Goal: Task Accomplishment & Management: Complete application form

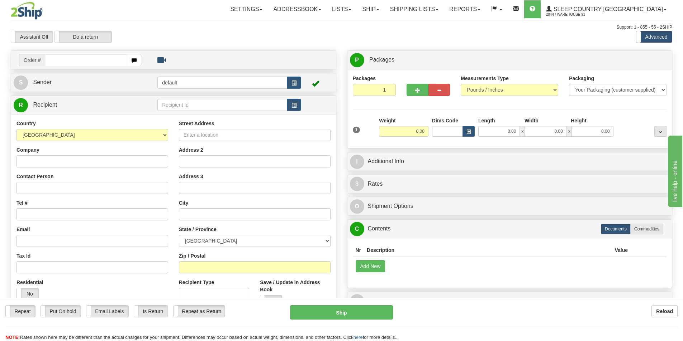
click at [92, 60] on input "text" at bounding box center [86, 60] width 82 height 12
type input "9000i067461"
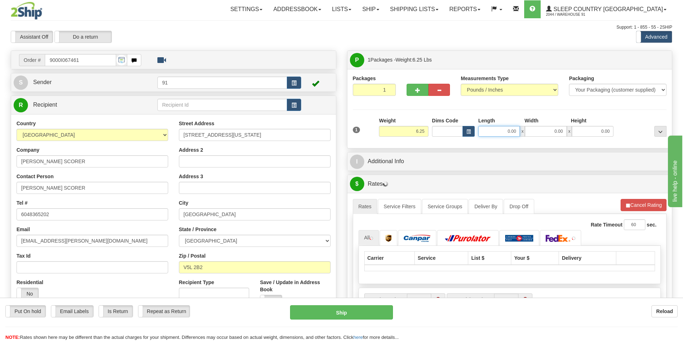
drag, startPoint x: 500, startPoint y: 131, endPoint x: 530, endPoint y: 141, distance: 32.1
click at [530, 141] on div "1 Weight 6.25 Dims Code 0.00" at bounding box center [509, 129] width 317 height 25
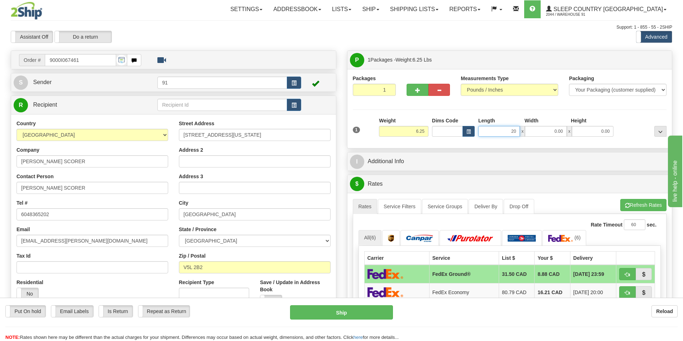
drag, startPoint x: 510, startPoint y: 134, endPoint x: 531, endPoint y: 139, distance: 22.1
click at [531, 139] on div "1 Weight 6.25 Dims Code 20 x" at bounding box center [509, 129] width 317 height 25
type input "18.00"
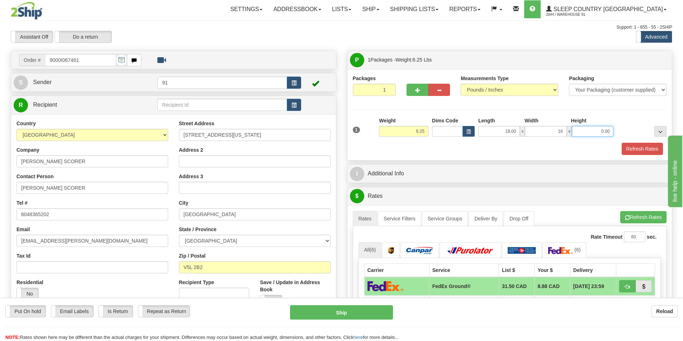
type input "16.00"
type input "5.00"
click at [632, 152] on button "Refresh Rates" at bounding box center [641, 149] width 41 height 12
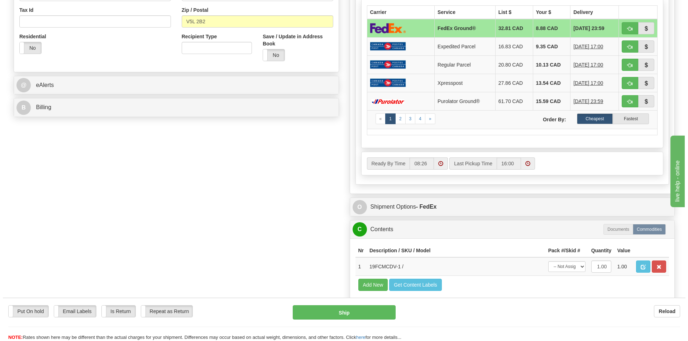
scroll to position [301, 0]
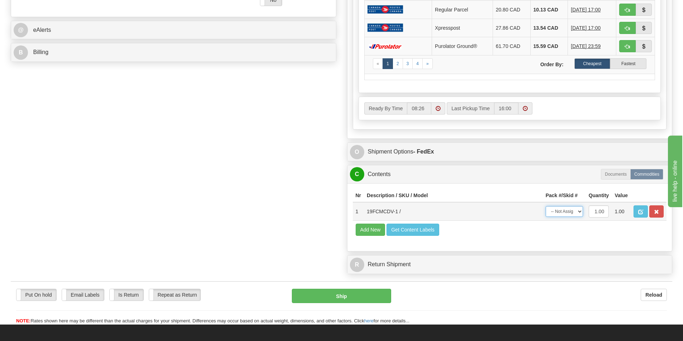
click at [549, 209] on select "-- Not Assigned -- Package 1" at bounding box center [563, 211] width 37 height 11
select select "0"
click at [545, 206] on select "-- Not Assigned -- Package 1" at bounding box center [563, 211] width 37 height 11
click at [326, 295] on button "Ship" at bounding box center [341, 296] width 99 height 14
type input "92"
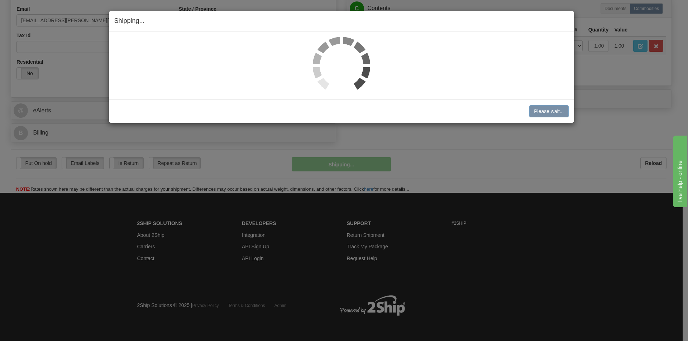
scroll to position [221, 0]
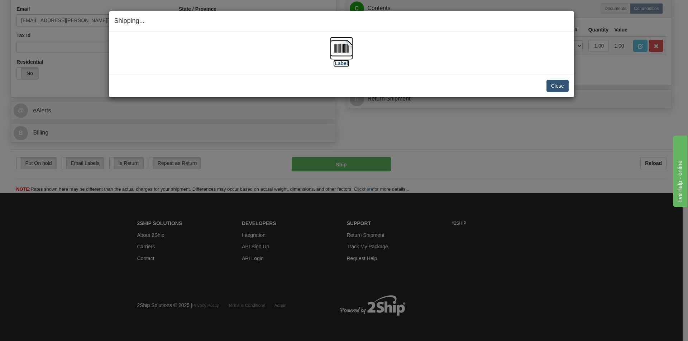
click at [347, 48] on img at bounding box center [341, 48] width 23 height 23
click at [564, 90] on button "Close" at bounding box center [557, 86] width 22 height 12
click at [559, 89] on button "Close" at bounding box center [557, 86] width 22 height 12
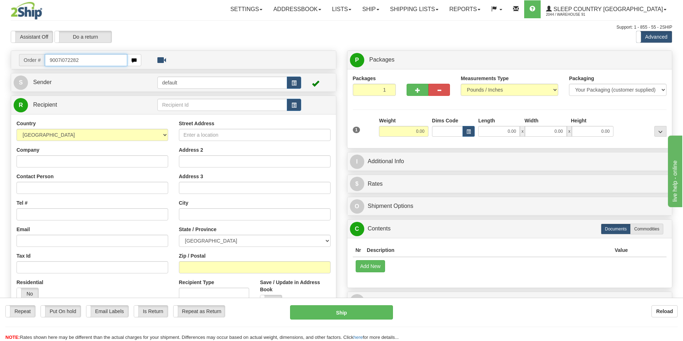
type input "9007i072282"
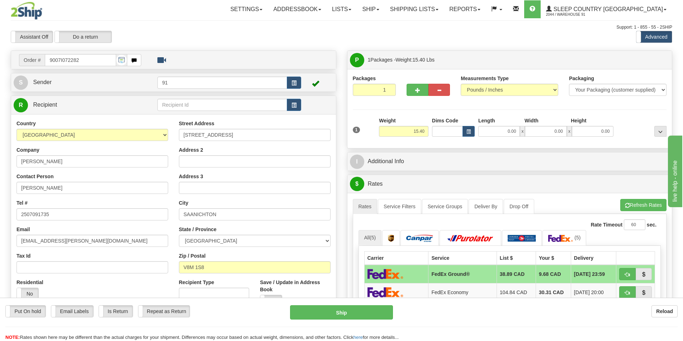
drag, startPoint x: 379, startPoint y: 157, endPoint x: 314, endPoint y: 50, distance: 125.9
click at [283, 24] on div "Toggle navigation Settings Shipping Preferences Fields Preferences New" at bounding box center [341, 309] width 683 height 618
drag, startPoint x: 500, startPoint y: 133, endPoint x: 558, endPoint y: 139, distance: 57.7
click at [555, 139] on div "1 Weight 15.40 Dims Code x x" at bounding box center [509, 129] width 317 height 25
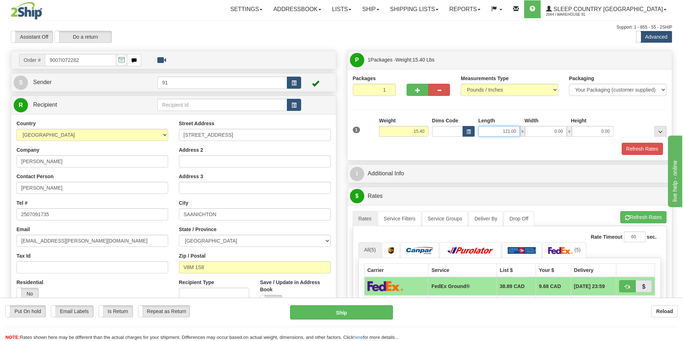
drag, startPoint x: 504, startPoint y: 133, endPoint x: 531, endPoint y: 136, distance: 27.4
click at [531, 136] on div "121.00 x 0.00 x 0.00" at bounding box center [545, 131] width 135 height 11
type input "12.00"
type input "10.00"
type input "1"
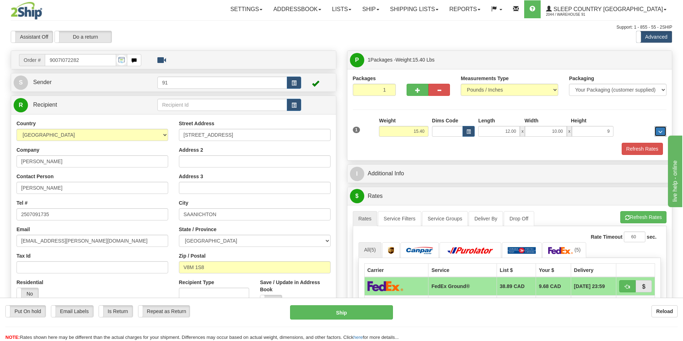
type input "9.00"
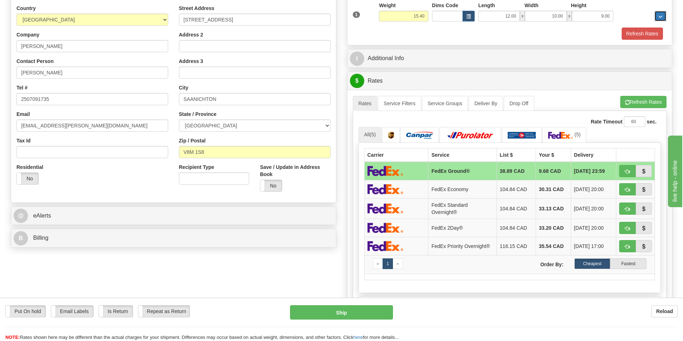
scroll to position [114, 0]
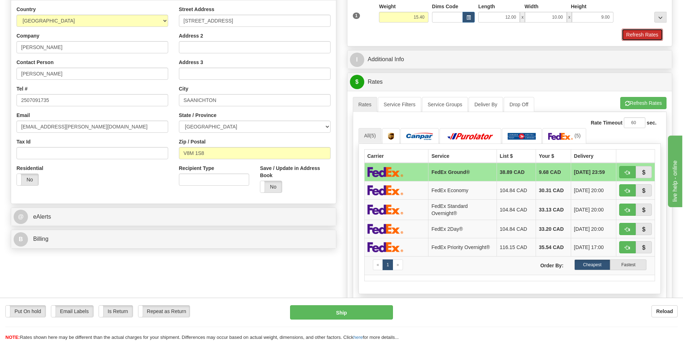
click at [633, 37] on button "Refresh Rates" at bounding box center [641, 35] width 41 height 12
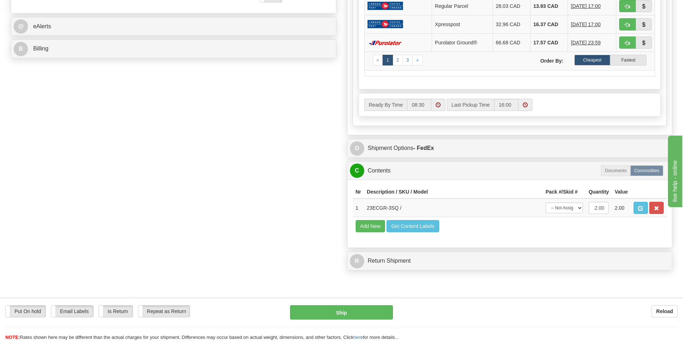
scroll to position [315, 0]
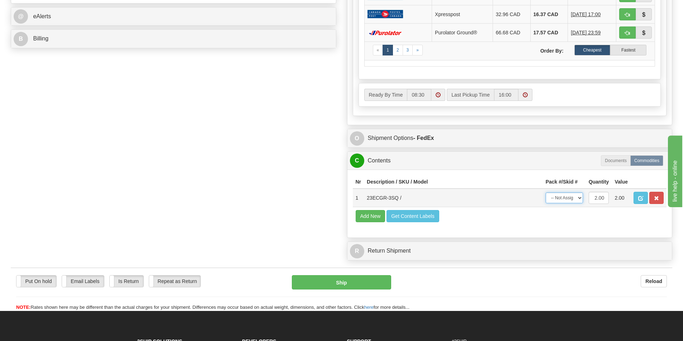
click at [568, 195] on select "-- Not Assigned -- Package 1" at bounding box center [563, 198] width 37 height 11
select select "0"
click at [545, 193] on select "-- Not Assigned -- Package 1" at bounding box center [563, 198] width 37 height 11
click at [353, 284] on button "Ship" at bounding box center [341, 283] width 99 height 14
type input "92"
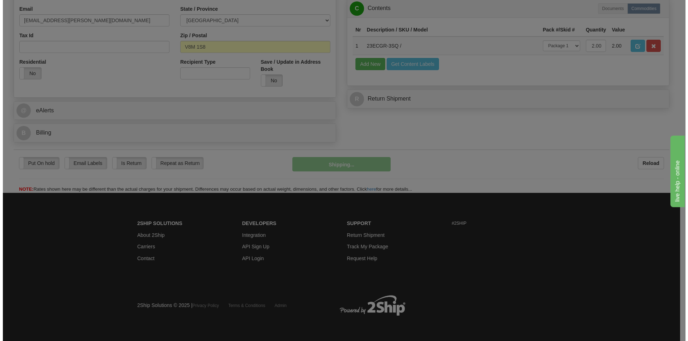
scroll to position [221, 0]
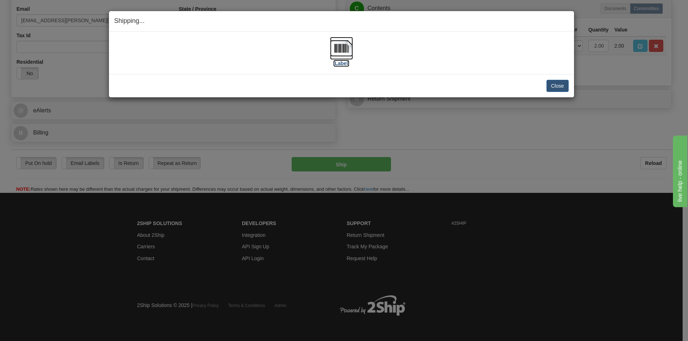
click at [346, 48] on img at bounding box center [341, 48] width 23 height 23
click at [556, 82] on button "Close" at bounding box center [557, 86] width 22 height 12
click at [554, 89] on button "Close" at bounding box center [557, 86] width 22 height 12
click at [557, 87] on button "Close" at bounding box center [557, 86] width 22 height 12
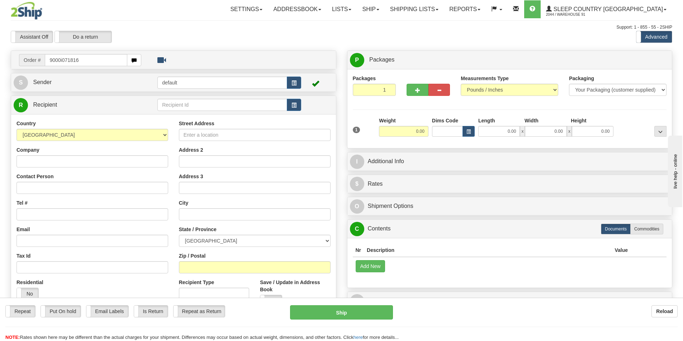
type input "9000i071816"
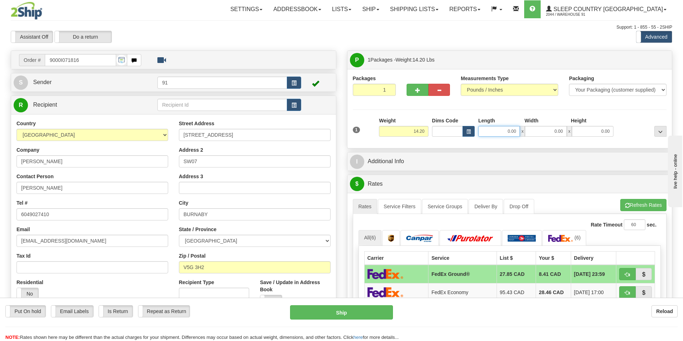
drag, startPoint x: 495, startPoint y: 135, endPoint x: 543, endPoint y: 133, distance: 48.0
click at [543, 133] on div "0.00 x 0.00 x 0.00" at bounding box center [545, 131] width 135 height 11
type input "20.00"
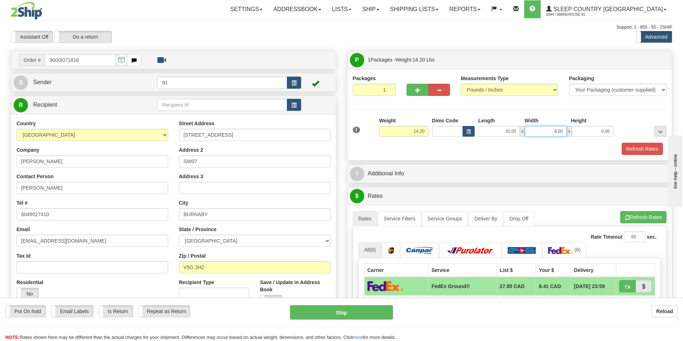
drag, startPoint x: 528, startPoint y: 129, endPoint x: 658, endPoint y: 137, distance: 129.9
click at [658, 137] on div "1 Weight 14.20 Dims Code x x" at bounding box center [509, 129] width 317 height 25
type input "9.00"
drag, startPoint x: 539, startPoint y: 129, endPoint x: 585, endPoint y: 138, distance: 47.0
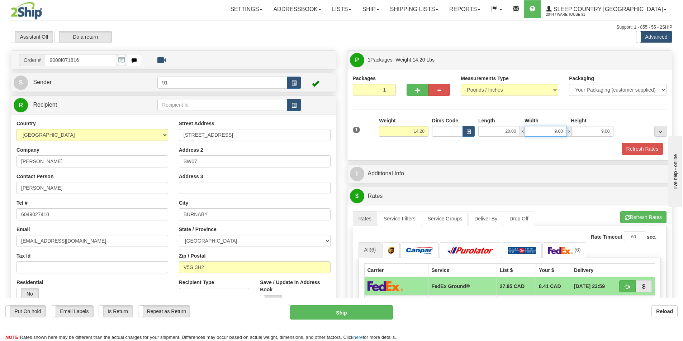
click at [585, 138] on div "1 Weight 14.20 Dims Code x x" at bounding box center [509, 129] width 317 height 25
type input "12.00"
drag, startPoint x: 588, startPoint y: 125, endPoint x: 601, endPoint y: 128, distance: 13.4
click at [601, 128] on div "Length Width Height 20.00 x 12.00 x 12.00" at bounding box center [545, 127] width 139 height 20
drag, startPoint x: 593, startPoint y: 130, endPoint x: 647, endPoint y: 132, distance: 53.8
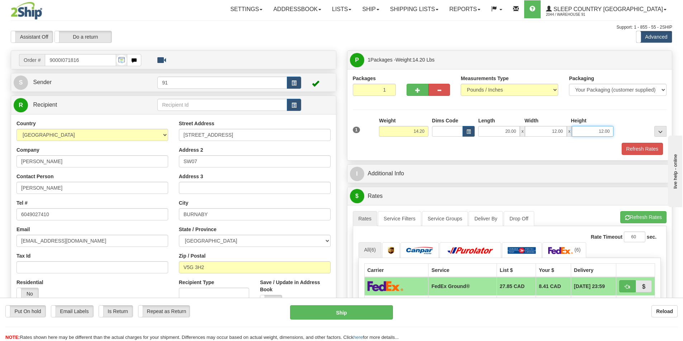
click at [646, 132] on div "1 Weight 14.20 Dims Code x x" at bounding box center [509, 129] width 317 height 25
type input "10.00"
drag, startPoint x: 539, startPoint y: 132, endPoint x: 587, endPoint y: 141, distance: 49.3
click at [583, 138] on div "1 Weight 14.20 Dims Code x x" at bounding box center [509, 129] width 317 height 25
type input "10.00"
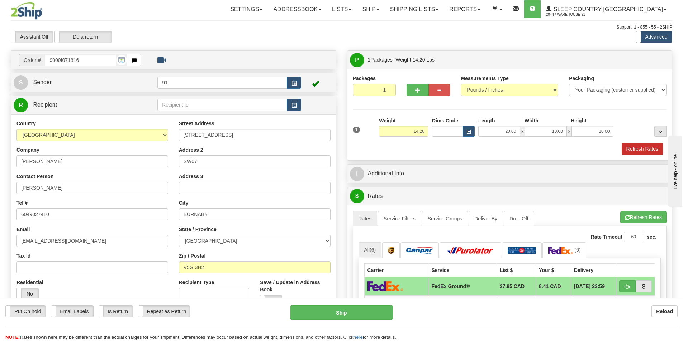
drag, startPoint x: 620, startPoint y: 147, endPoint x: 627, endPoint y: 147, distance: 7.9
click at [621, 147] on div "Refresh Rates" at bounding box center [509, 149] width 317 height 12
click at [635, 149] on button "Refresh Rates" at bounding box center [641, 149] width 41 height 12
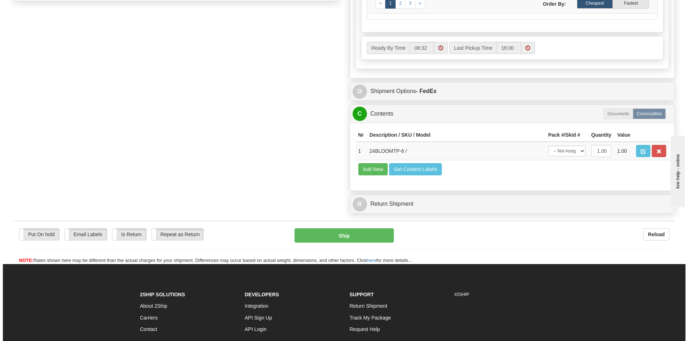
scroll to position [363, 0]
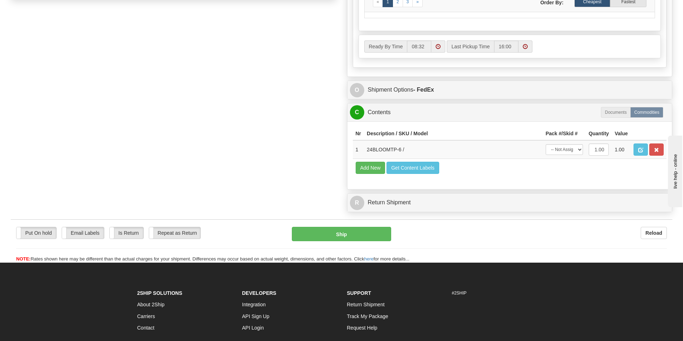
drag, startPoint x: 685, startPoint y: 103, endPoint x: 27, endPoint y: 10, distance: 665.0
click at [584, 152] on td "-- Not Assigned -- Package 1" at bounding box center [563, 149] width 43 height 19
click at [582, 152] on select "-- Not Assigned -- Package 1" at bounding box center [563, 149] width 37 height 11
select select "0"
click at [545, 144] on select "-- Not Assigned -- Package 1" at bounding box center [563, 149] width 37 height 11
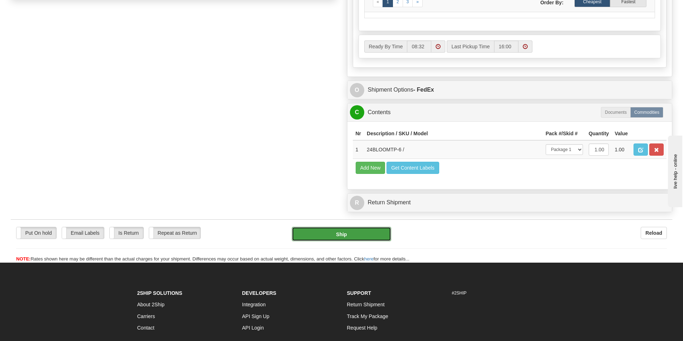
click at [316, 235] on button "Ship" at bounding box center [341, 234] width 99 height 14
type input "92"
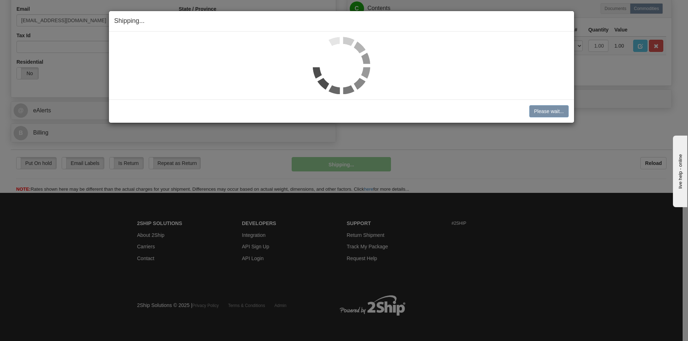
scroll to position [221, 0]
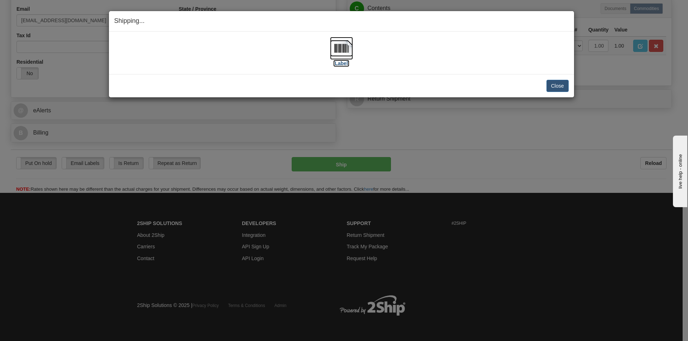
click at [345, 47] on img at bounding box center [341, 48] width 23 height 23
click at [564, 90] on button "Close" at bounding box center [557, 86] width 22 height 12
click at [555, 82] on button "Close" at bounding box center [557, 86] width 22 height 12
click at [558, 86] on button "Close" at bounding box center [557, 86] width 22 height 12
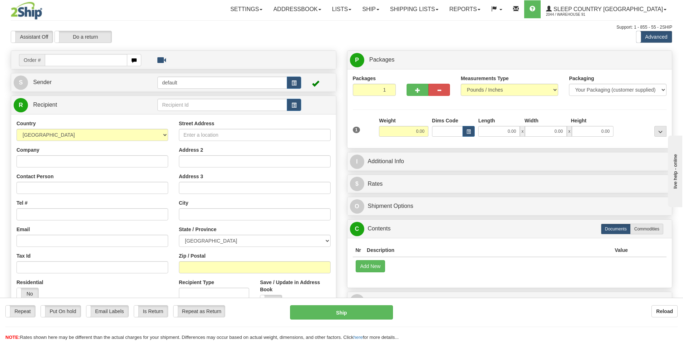
click at [96, 62] on input "text" at bounding box center [86, 60] width 82 height 12
type input "9000i072198"
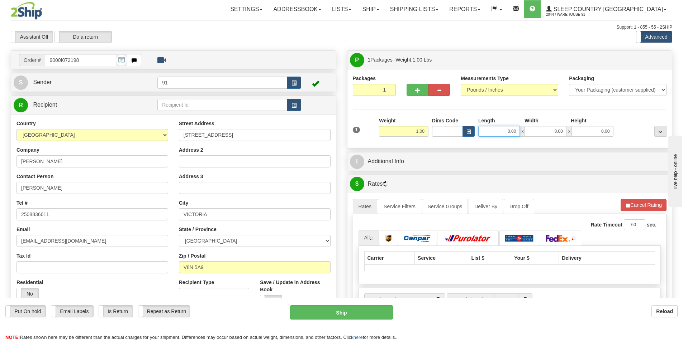
drag, startPoint x: 495, startPoint y: 128, endPoint x: 537, endPoint y: 123, distance: 43.0
click at [537, 123] on div "Length Width Height 0.00 x 0.00 x 0.00" at bounding box center [545, 127] width 139 height 20
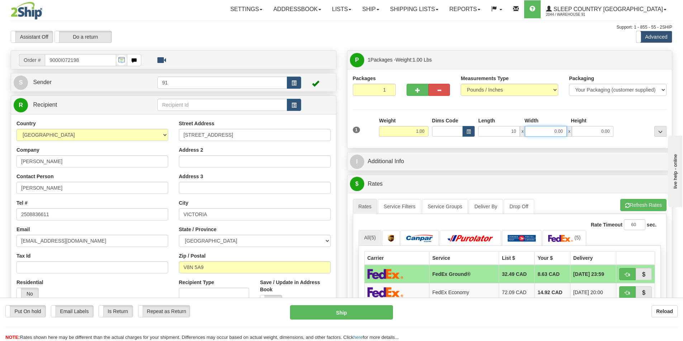
type input "10.00"
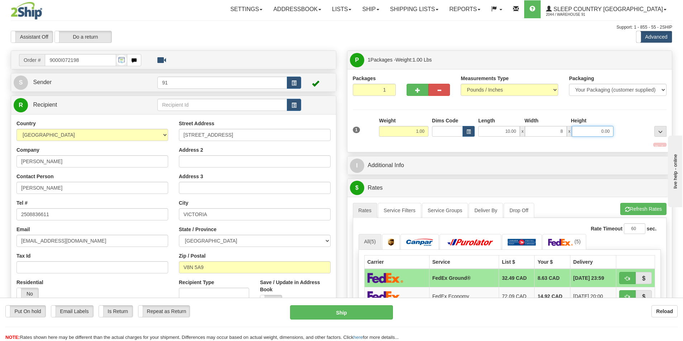
type input "8.00"
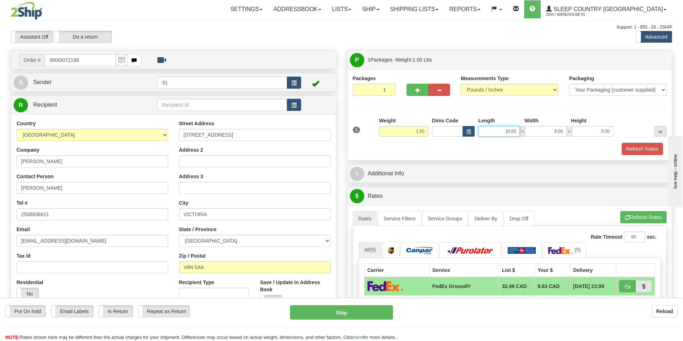
drag, startPoint x: 504, startPoint y: 133, endPoint x: 519, endPoint y: 134, distance: 15.2
click at [517, 135] on input "10.00" at bounding box center [499, 131] width 42 height 11
drag, startPoint x: 590, startPoint y: 129, endPoint x: 611, endPoint y: 130, distance: 20.5
click at [611, 130] on input "0.00" at bounding box center [592, 131] width 42 height 11
type input "5.00"
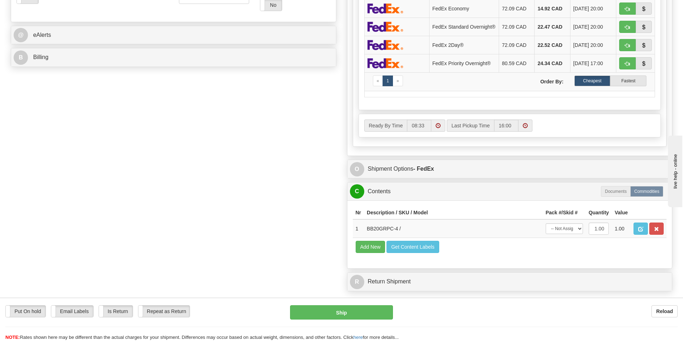
scroll to position [193, 0]
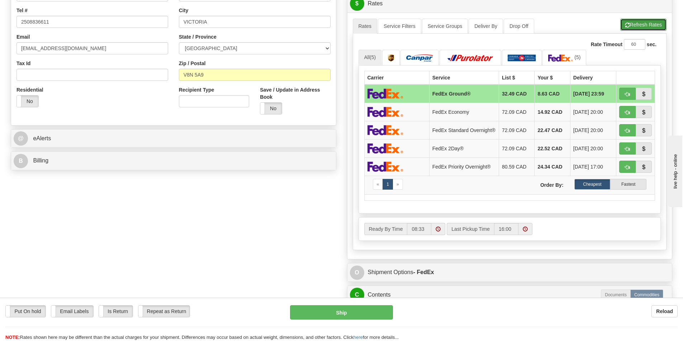
click at [636, 26] on button "Refresh Rates" at bounding box center [643, 25] width 46 height 12
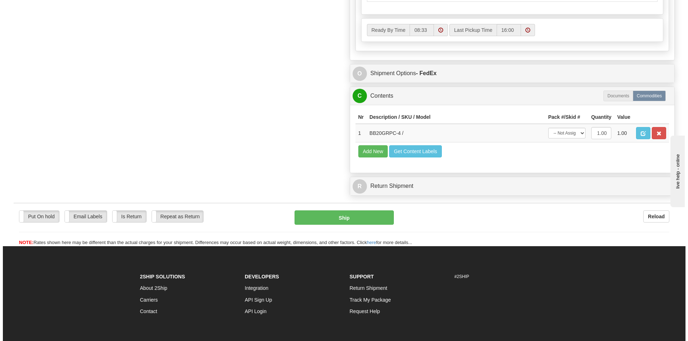
scroll to position [396, 0]
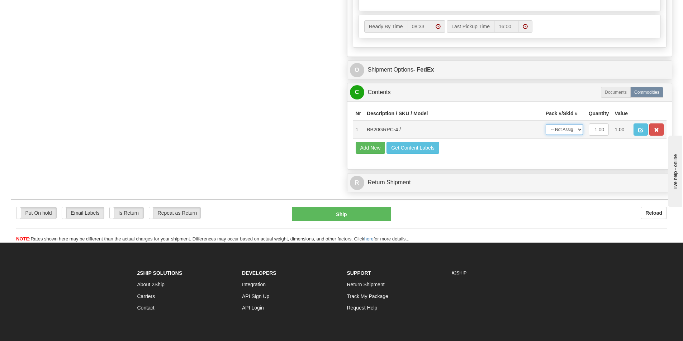
click at [568, 128] on select "-- Not Assigned -- Package 1" at bounding box center [563, 129] width 37 height 11
select select "0"
click at [545, 124] on select "-- Not Assigned -- Package 1" at bounding box center [563, 129] width 37 height 11
click at [344, 213] on button "Ship" at bounding box center [341, 214] width 99 height 14
type input "92"
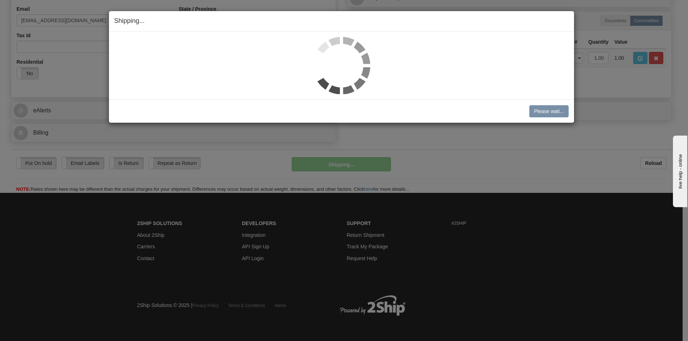
scroll to position [221, 0]
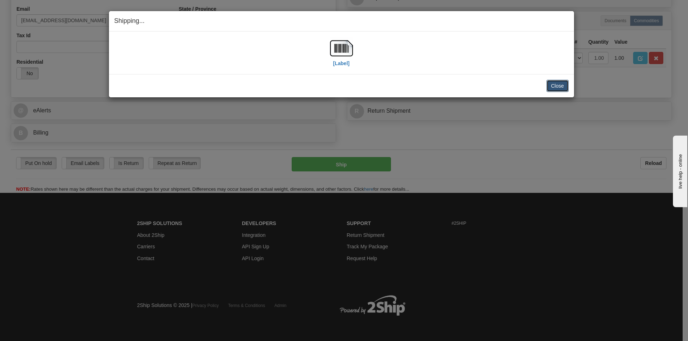
click at [558, 82] on button "Close" at bounding box center [557, 86] width 22 height 12
click at [558, 87] on button "Close" at bounding box center [557, 86] width 22 height 12
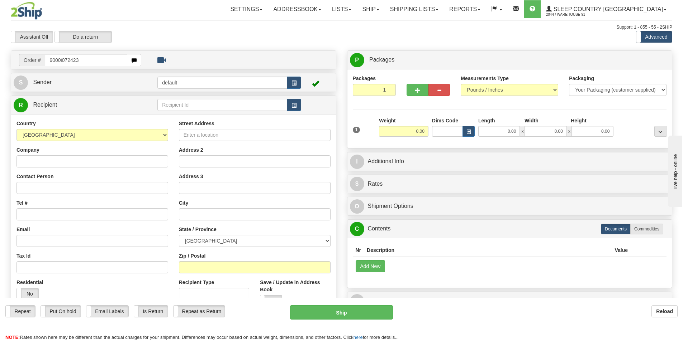
type input "9000i072423"
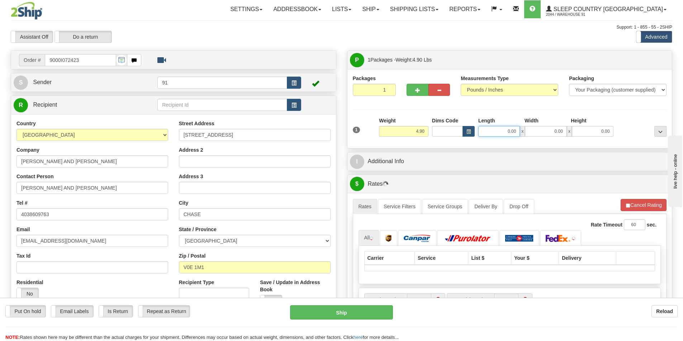
drag, startPoint x: 531, startPoint y: 139, endPoint x: 543, endPoint y: 140, distance: 12.3
click at [542, 140] on div "1 Weight 4.90 Dims Code 0.00" at bounding box center [509, 129] width 317 height 25
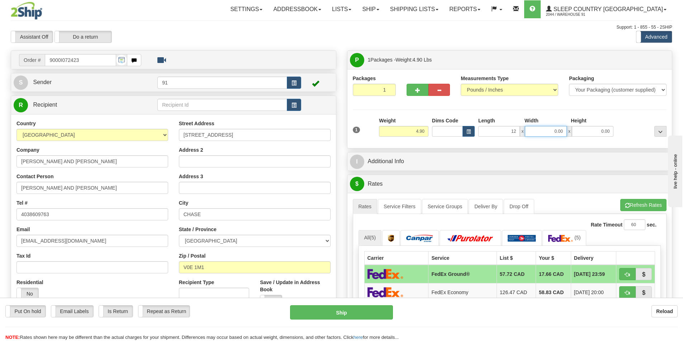
type input "12.00"
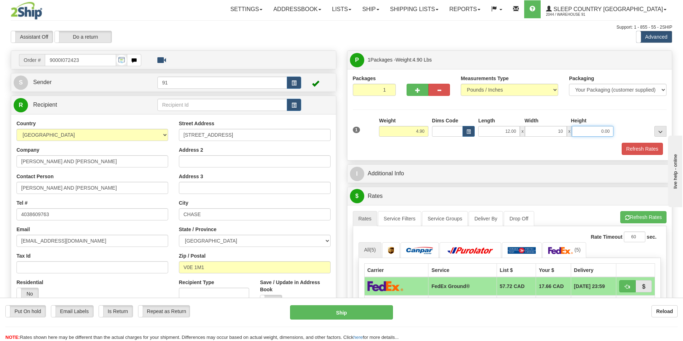
type input "10.00"
type input "6.00"
click at [638, 149] on button "Refresh Rates" at bounding box center [641, 149] width 41 height 12
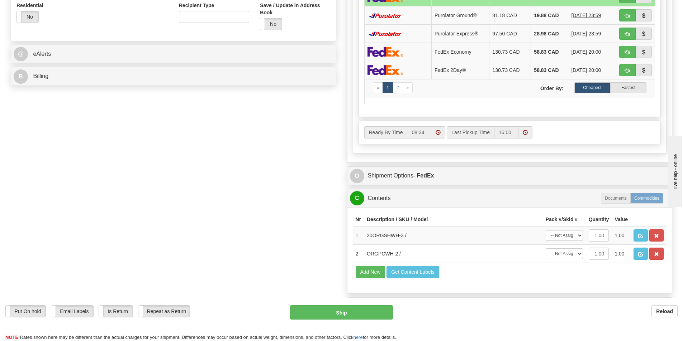
scroll to position [280, 0]
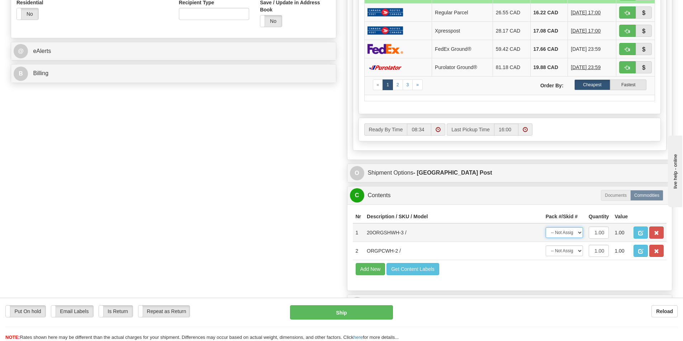
click at [557, 234] on select "-- Not Assigned -- Package 1" at bounding box center [563, 233] width 37 height 11
select select "0"
click at [545, 228] on select "-- Not Assigned -- Package 1" at bounding box center [563, 233] width 37 height 11
click at [571, 253] on select "-- Not Assigned -- Package 1" at bounding box center [563, 251] width 37 height 11
select select "0"
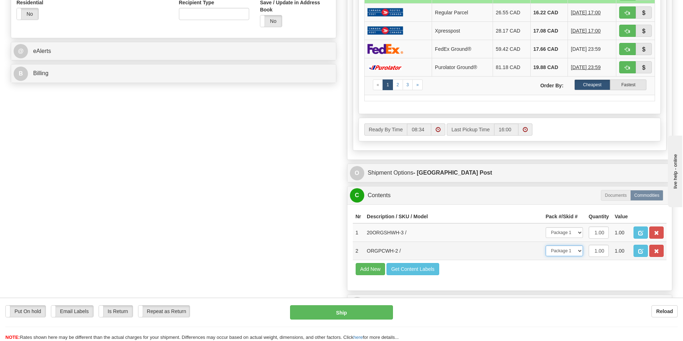
click at [545, 246] on select "-- Not Assigned -- Package 1" at bounding box center [563, 251] width 37 height 11
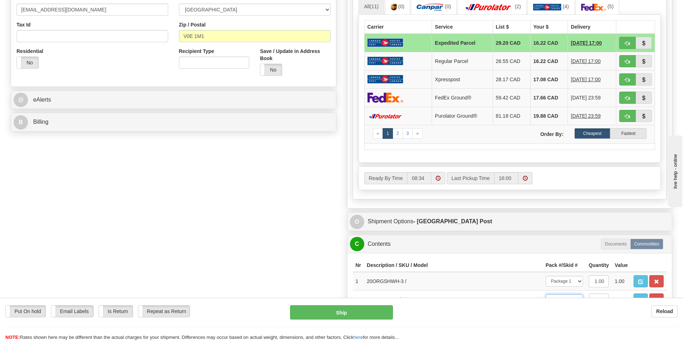
scroll to position [225, 0]
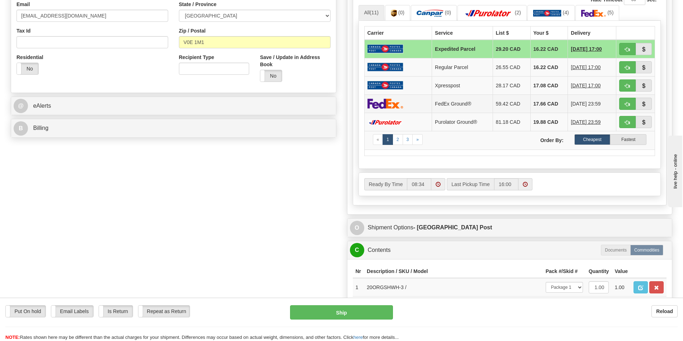
click at [466, 108] on td "FedEx Ground®" at bounding box center [462, 104] width 61 height 18
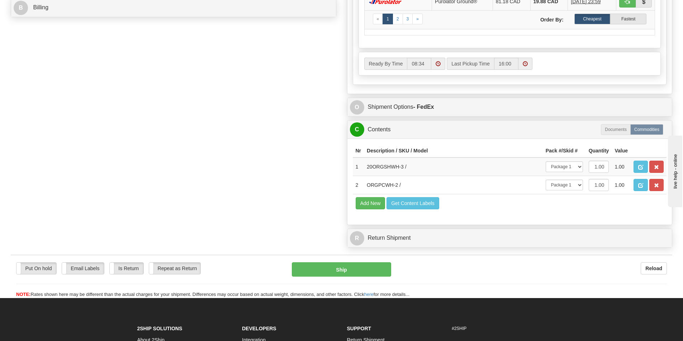
scroll to position [452, 0]
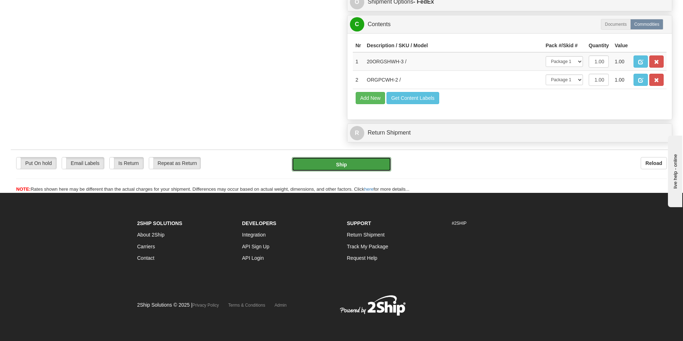
click at [362, 168] on button "Ship" at bounding box center [341, 164] width 99 height 14
type input "92"
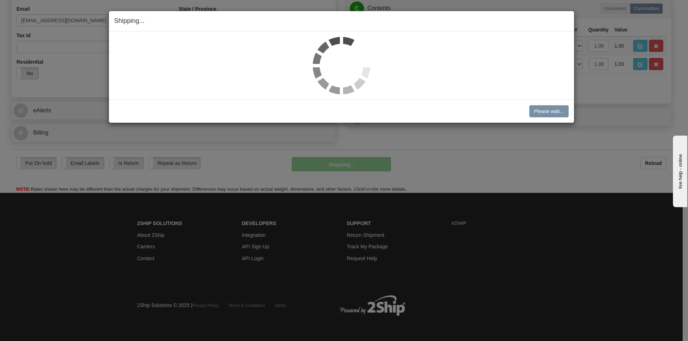
scroll to position [205, 0]
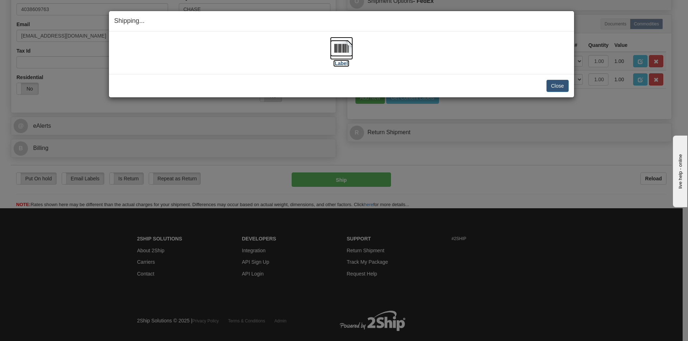
click at [341, 47] on img at bounding box center [341, 48] width 23 height 23
click at [559, 86] on button "Close" at bounding box center [557, 86] width 22 height 12
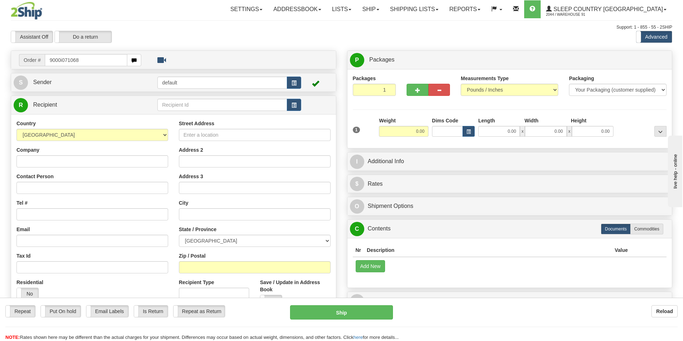
type input "9000i071068"
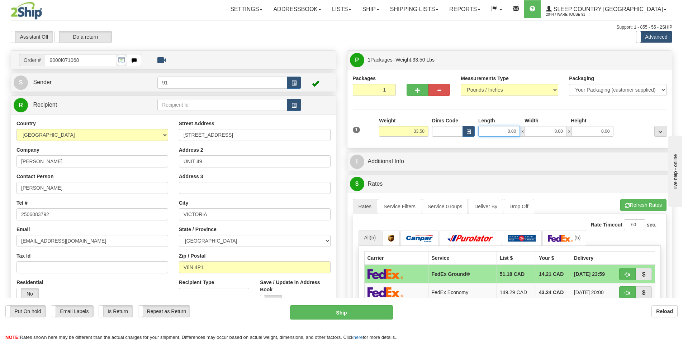
drag, startPoint x: 506, startPoint y: 132, endPoint x: 541, endPoint y: 154, distance: 42.0
click at [541, 154] on div "P Packages 1 Packages - Weight: 33.50 Lbs Shipment Level Shipm. Package Level P…" at bounding box center [509, 316] width 336 height 531
type input "42.00"
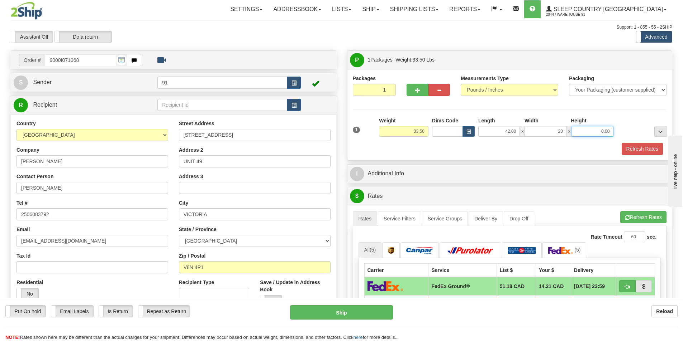
type input "20.00"
click at [656, 153] on button "Refresh Rates" at bounding box center [641, 149] width 41 height 12
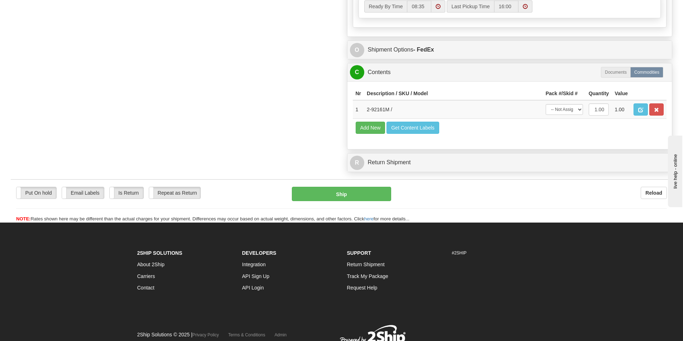
scroll to position [438, 0]
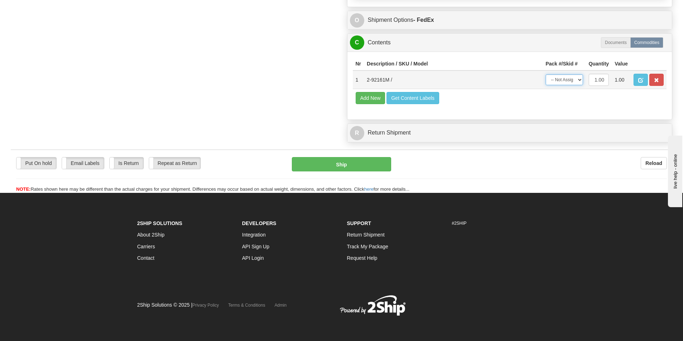
click at [574, 82] on select "-- Not Assigned -- Package 1" at bounding box center [563, 80] width 37 height 11
select select "0"
click at [545, 75] on select "-- Not Assigned -- Package 1" at bounding box center [563, 80] width 37 height 11
click at [321, 166] on button "Ship" at bounding box center [341, 164] width 99 height 14
type input "92"
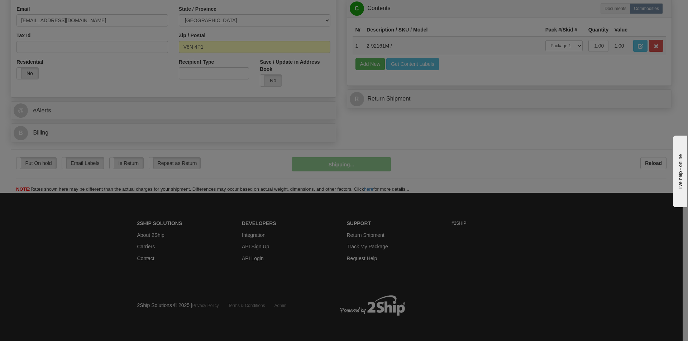
scroll to position [221, 0]
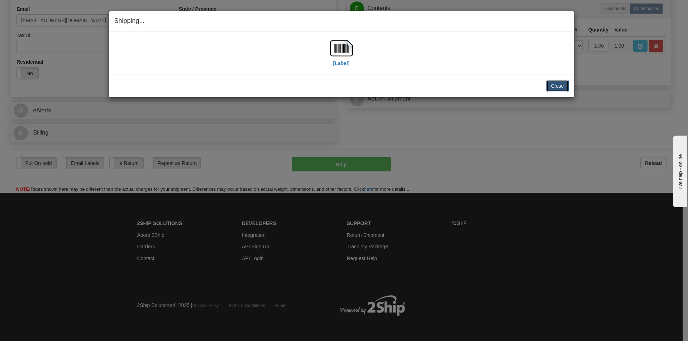
click at [565, 90] on button "Close" at bounding box center [557, 86] width 22 height 12
click at [558, 89] on button "Close" at bounding box center [557, 86] width 22 height 12
click at [560, 86] on button "Close" at bounding box center [557, 86] width 22 height 12
